Goal: Task Accomplishment & Management: Manage account settings

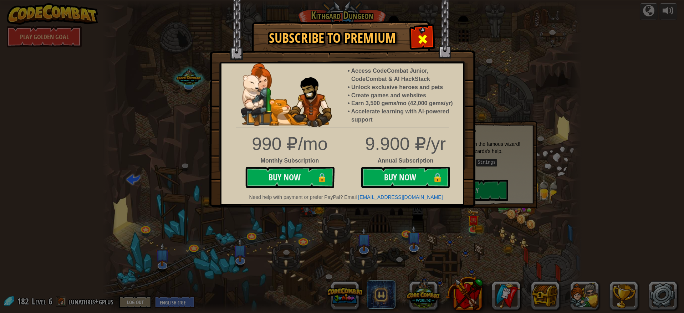
click at [424, 39] on span at bounding box center [422, 39] width 11 height 11
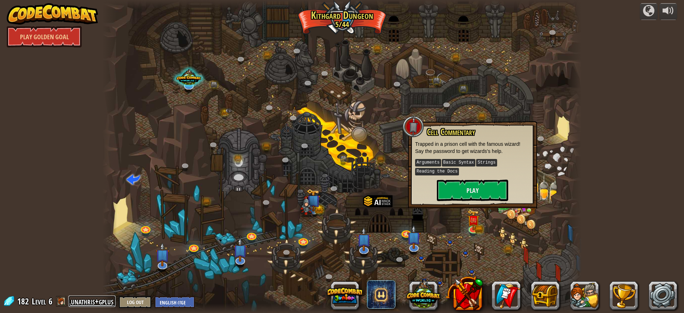
click at [76, 301] on link "lunathris+gplus" at bounding box center [91, 301] width 47 height 11
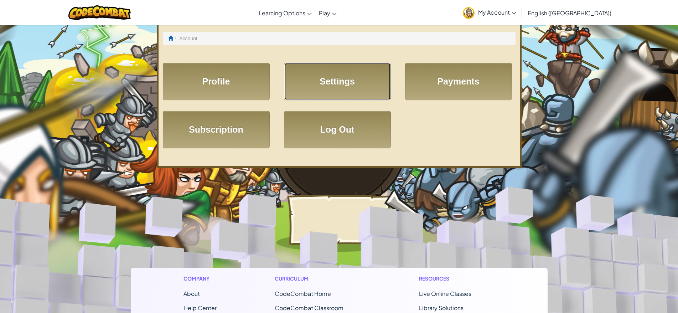
click at [351, 88] on link "Settings" at bounding box center [337, 81] width 107 height 37
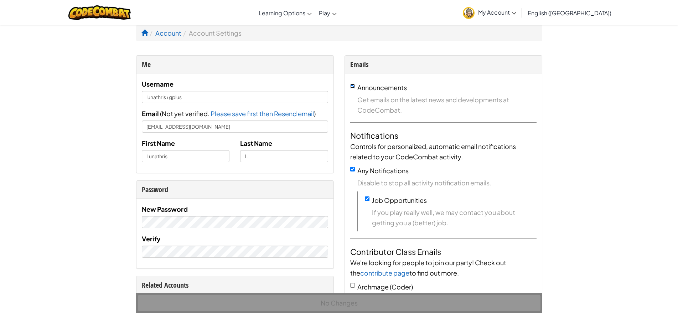
click at [354, 85] on input "Announcements" at bounding box center [352, 86] width 5 height 5
checkbox input "false"
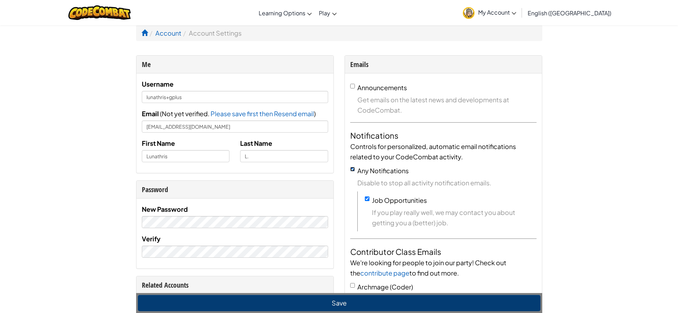
click at [350, 170] on input "Any Notifications" at bounding box center [352, 169] width 5 height 5
checkbox input "false"
click at [369, 201] on div "Job Opportunities If you play really well, we may contact you about getting you…" at bounding box center [451, 211] width 172 height 33
click at [366, 195] on div "Job Opportunities If you play really well, we may contact you about getting you…" at bounding box center [451, 211] width 172 height 33
click at [369, 200] on input "Job Opportunities" at bounding box center [367, 198] width 5 height 5
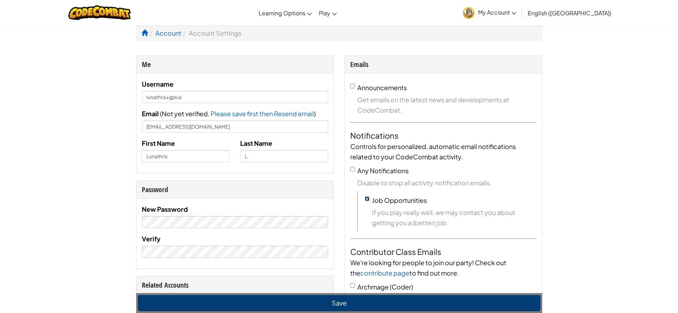
checkbox input "false"
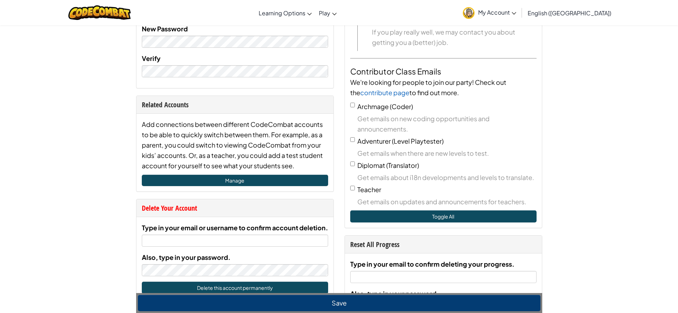
scroll to position [182, 0]
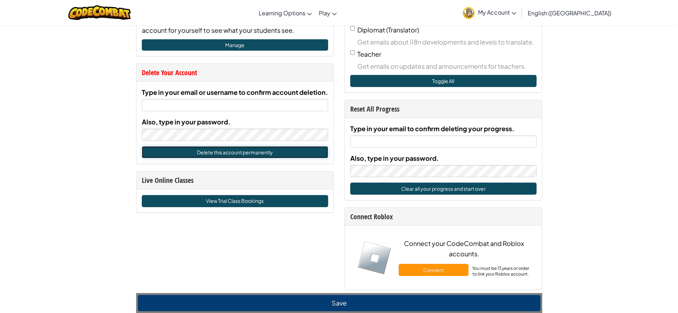
click at [304, 149] on button "Delete this account permanently" at bounding box center [235, 152] width 186 height 12
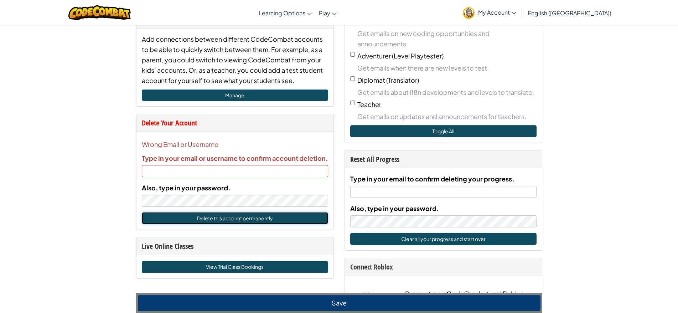
scroll to position [248, 0]
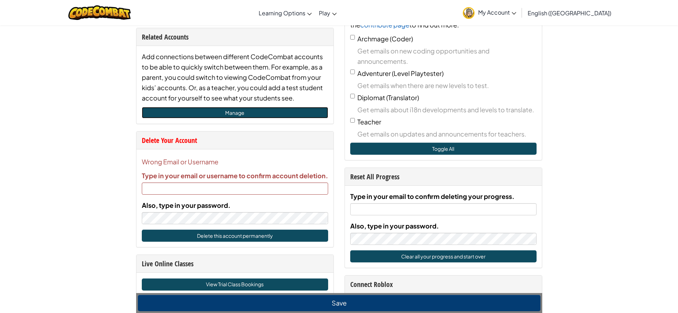
click at [250, 113] on link "Manage" at bounding box center [235, 112] width 186 height 11
click at [107, 4] on div at bounding box center [99, 12] width 73 height 25
click at [116, 22] on div at bounding box center [99, 12] width 73 height 25
click at [117, 14] on img at bounding box center [99, 12] width 62 height 15
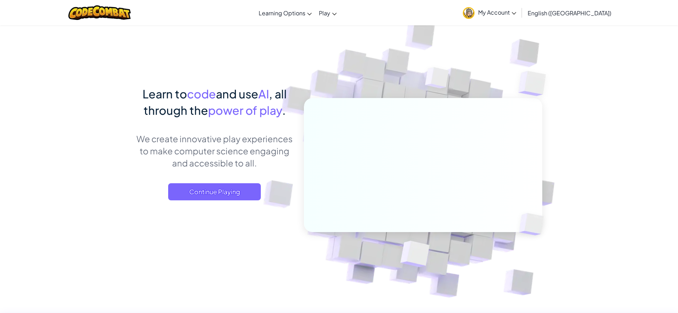
click at [517, 13] on span "My Account" at bounding box center [497, 12] width 38 height 7
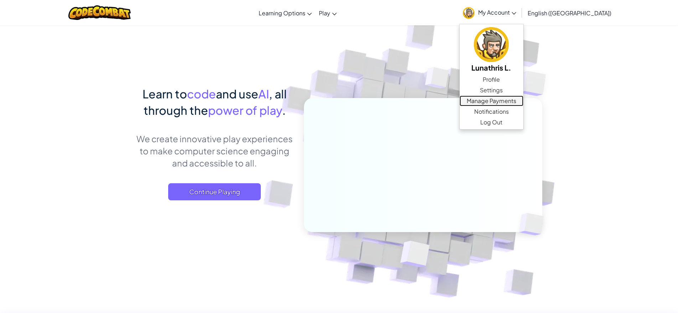
click at [524, 99] on link "Manage Payments" at bounding box center [492, 101] width 64 height 11
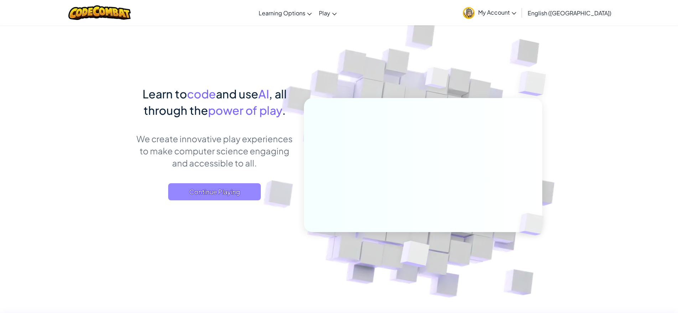
click at [232, 196] on span "Continue Playing" at bounding box center [214, 191] width 93 height 17
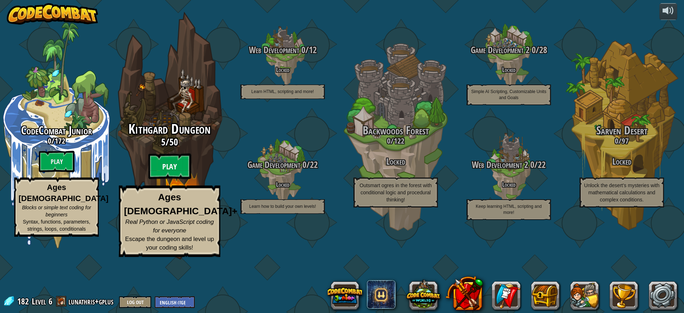
click at [170, 179] on btn "Play" at bounding box center [169, 167] width 43 height 26
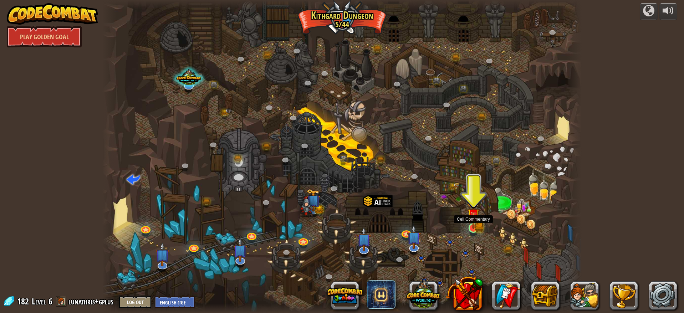
click at [473, 229] on img at bounding box center [473, 215] width 12 height 28
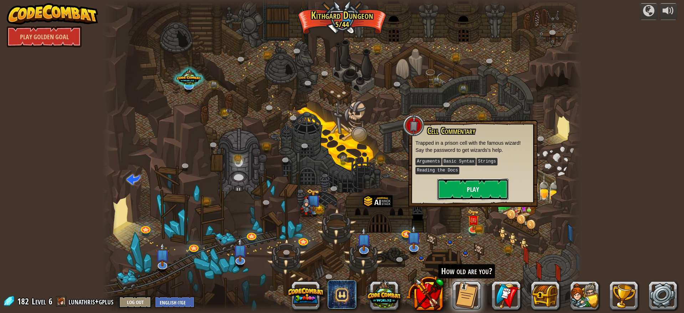
click at [488, 192] on button "Play" at bounding box center [472, 189] width 71 height 21
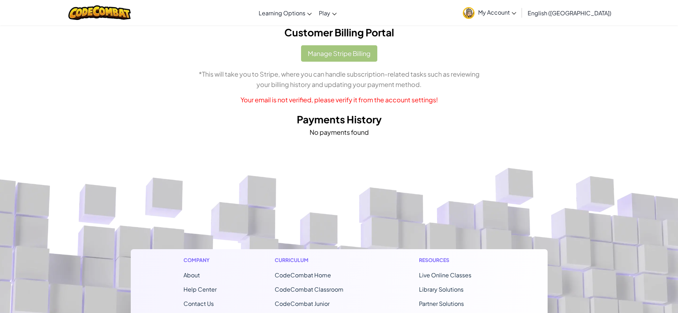
click at [475, 12] on img at bounding box center [469, 13] width 12 height 12
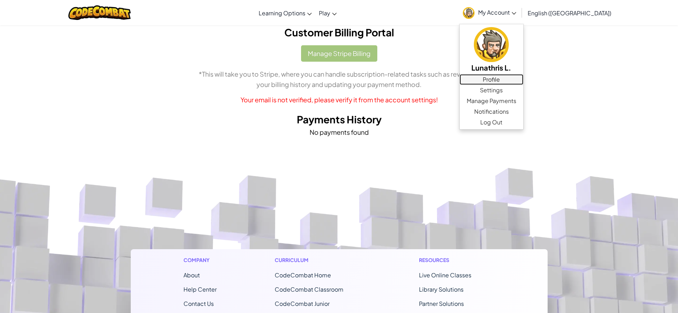
click at [524, 80] on link "Profile" at bounding box center [492, 79] width 64 height 11
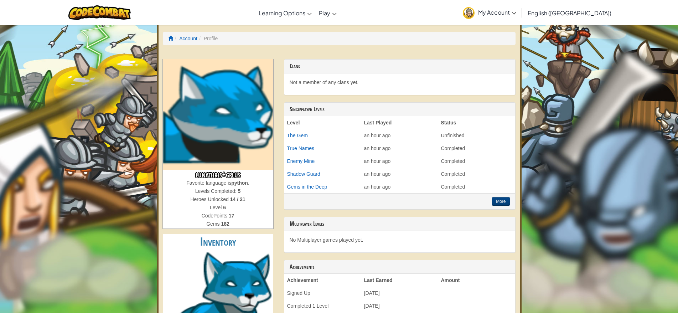
click at [517, 13] on span "My Account" at bounding box center [497, 12] width 38 height 7
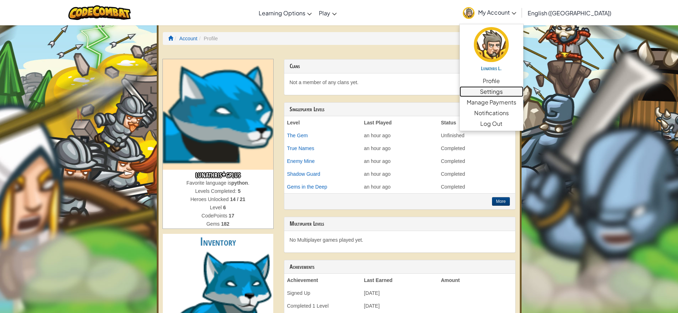
click at [524, 91] on link "Settings" at bounding box center [492, 91] width 64 height 11
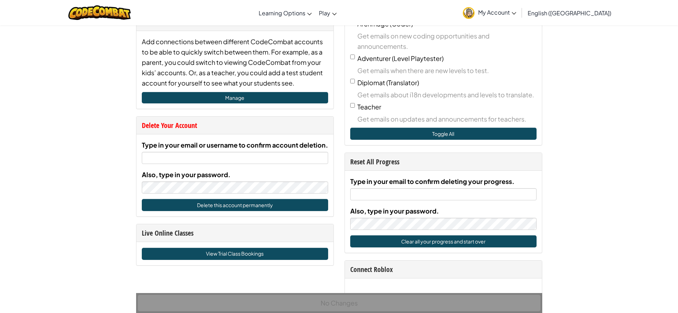
scroll to position [262, 0]
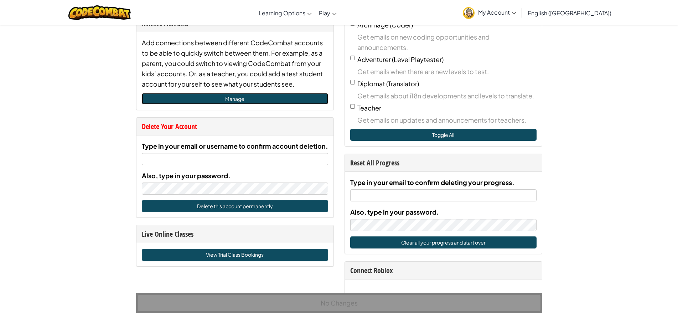
click at [308, 96] on link "Manage" at bounding box center [235, 98] width 186 height 11
